Goal: Transaction & Acquisition: Purchase product/service

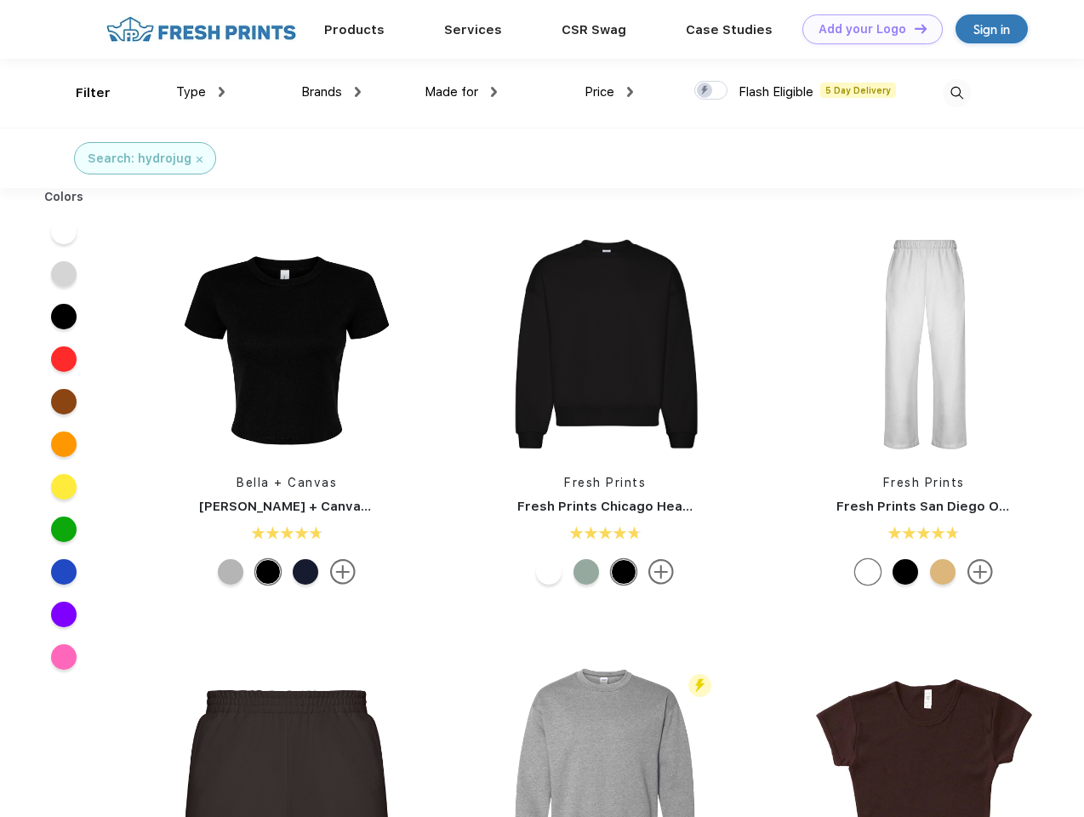
scroll to position [1, 0]
click at [866, 29] on link "Add your Logo Design Tool" at bounding box center [872, 29] width 140 height 30
click at [0, 0] on div "Design Tool" at bounding box center [0, 0] width 0 height 0
click at [913, 28] on link "Add your Logo Design Tool" at bounding box center [872, 29] width 140 height 30
click at [82, 93] on div "Filter" at bounding box center [93, 93] width 35 height 20
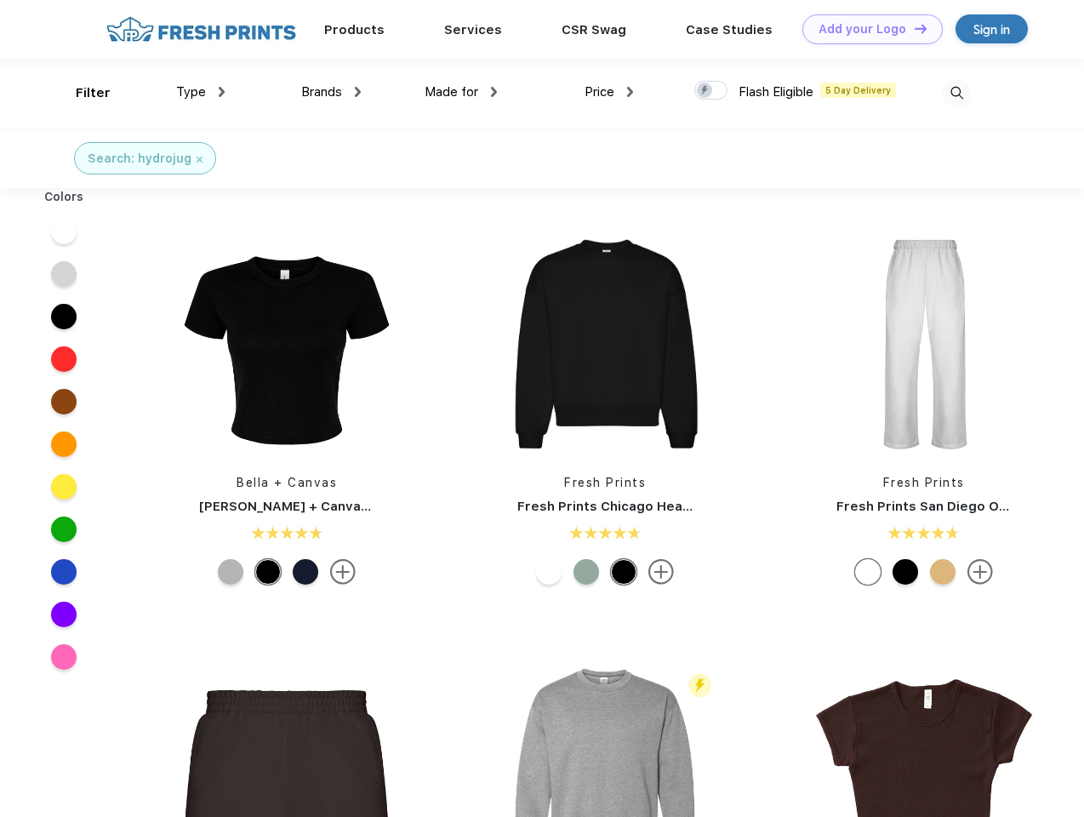
click at [201, 92] on span "Type" at bounding box center [191, 91] width 30 height 15
click at [331, 92] on span "Brands" at bounding box center [321, 91] width 41 height 15
click at [461, 92] on span "Made for" at bounding box center [452, 91] width 54 height 15
click at [609, 92] on span "Price" at bounding box center [600, 91] width 30 height 15
click at [711, 91] on div at bounding box center [710, 90] width 33 height 19
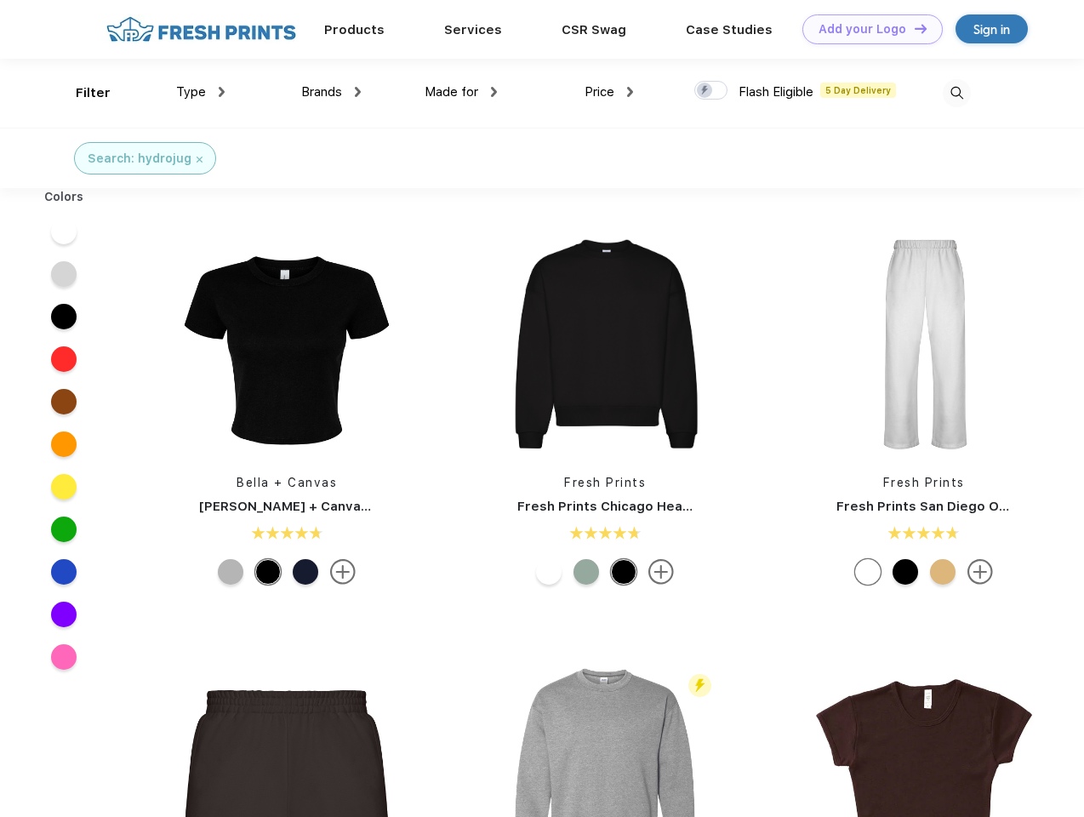
click at [705, 91] on input "checkbox" at bounding box center [699, 85] width 11 height 11
click at [956, 93] on img at bounding box center [957, 93] width 28 height 28
